Goal: Task Accomplishment & Management: Manage account settings

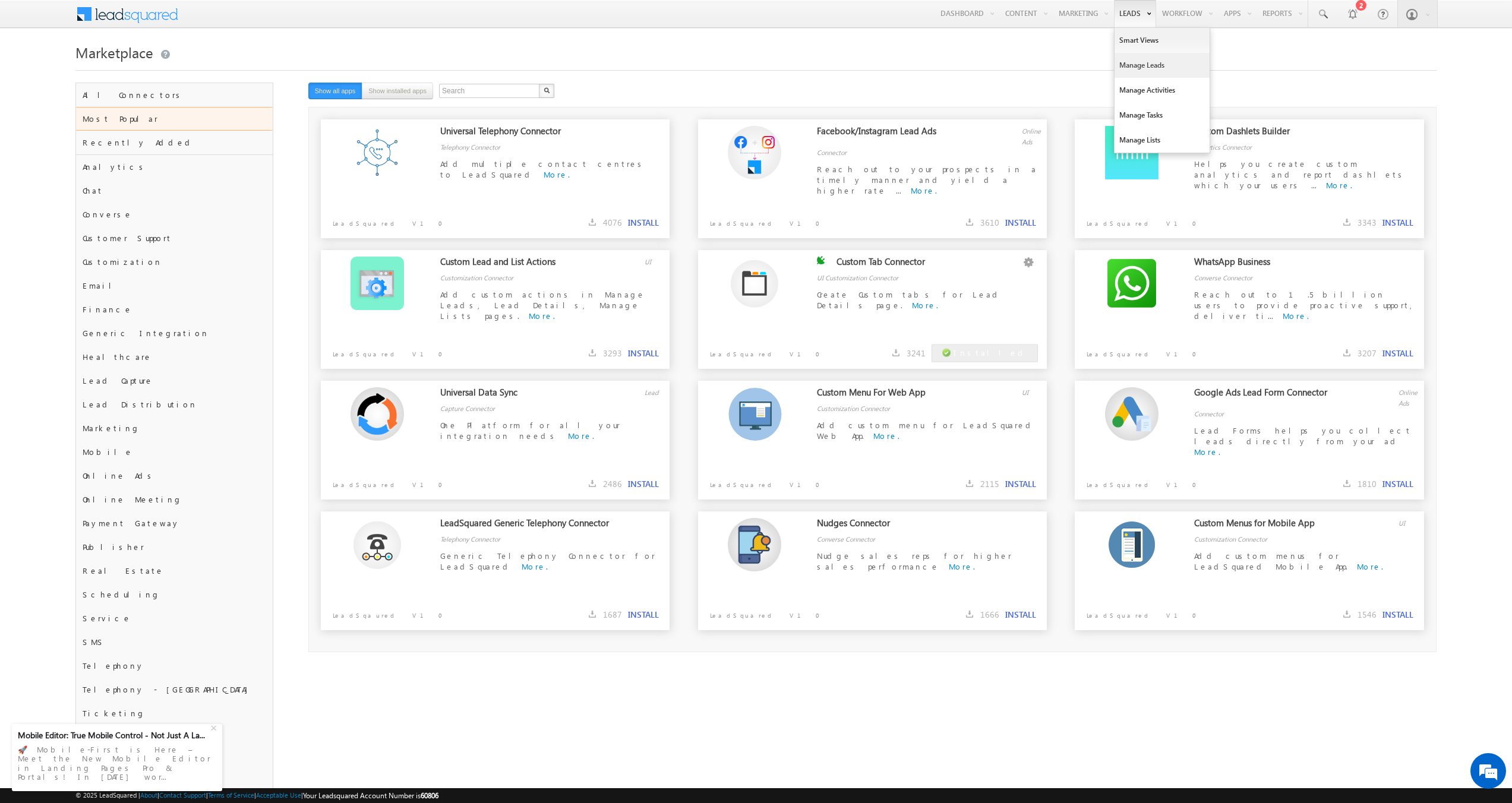
click at [1147, 68] on link "Manage Leads" at bounding box center [1162, 65] width 95 height 25
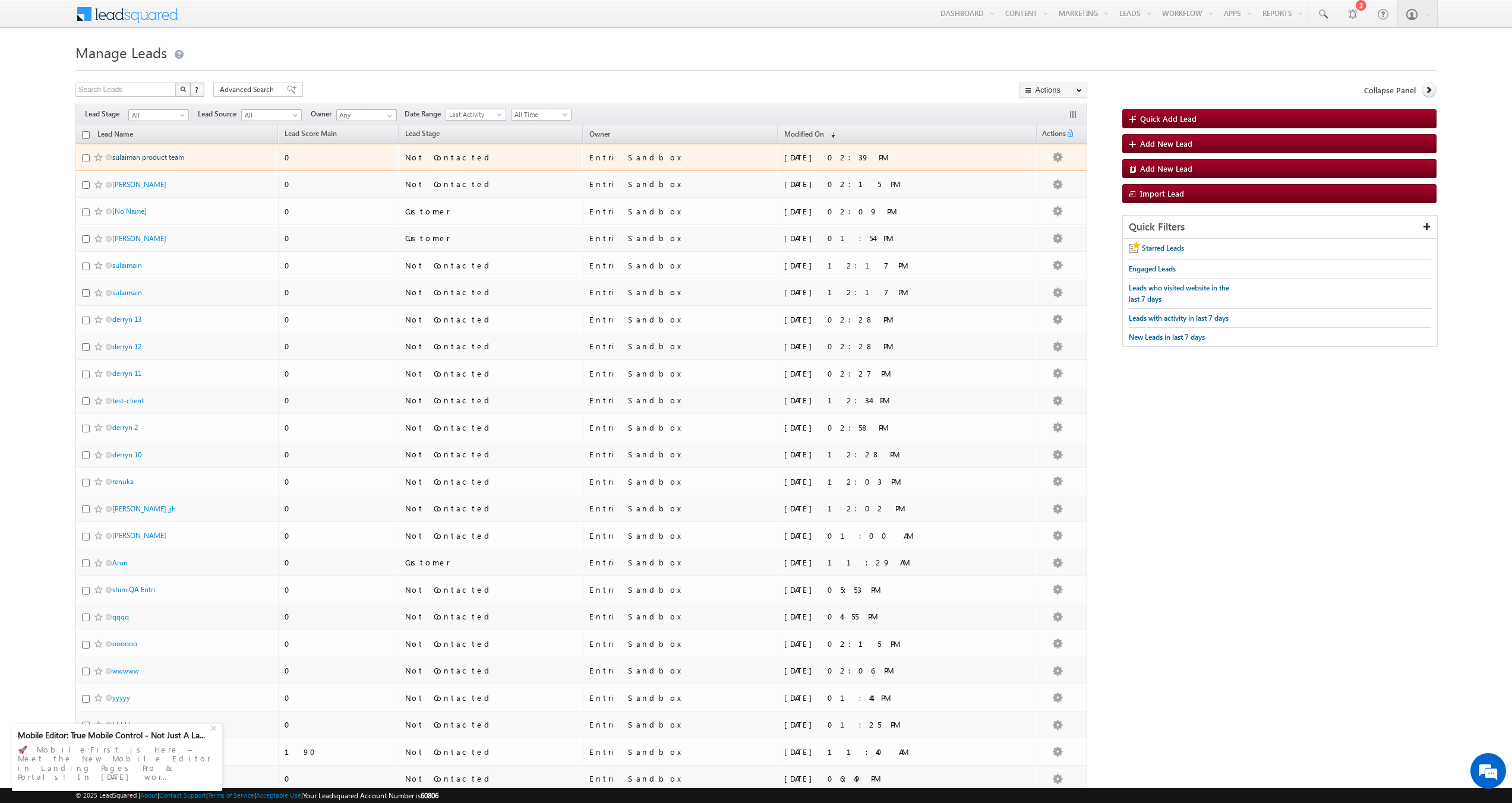
click at [178, 157] on link "sulaiman product team" at bounding box center [148, 157] width 72 height 9
click at [165, 154] on link "sulaiman product team" at bounding box center [148, 157] width 72 height 9
click at [163, 156] on link "sulaiman product team" at bounding box center [148, 157] width 72 height 9
